Goal: Task Accomplishment & Management: Use online tool/utility

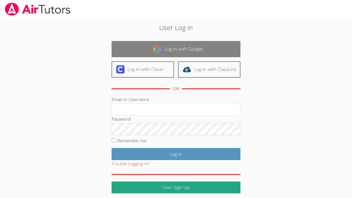
click at [204, 49] on link "Log in with Google" at bounding box center [176, 49] width 129 height 16
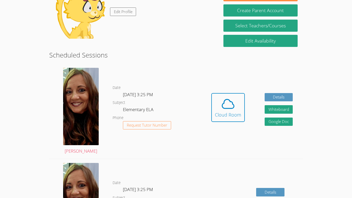
scroll to position [63, 0]
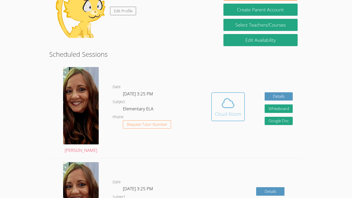
click at [229, 101] on icon at bounding box center [228, 103] width 14 height 14
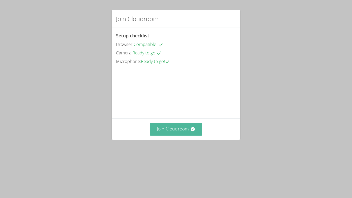
click at [180, 135] on button "Join Cloudroom" at bounding box center [176, 129] width 53 height 13
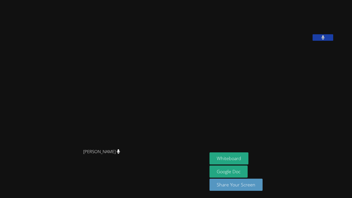
click at [261, 77] on aside "Jaskirat Singh Whiteboard Google Doc Share Your Screen" at bounding box center [271, 99] width 129 height 198
click at [248, 157] on button "Whiteboard" at bounding box center [229, 158] width 39 height 12
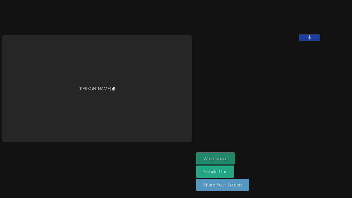
click at [196, 154] on button "Whiteboard" at bounding box center [215, 158] width 39 height 12
